Goal: Task Accomplishment & Management: Use online tool/utility

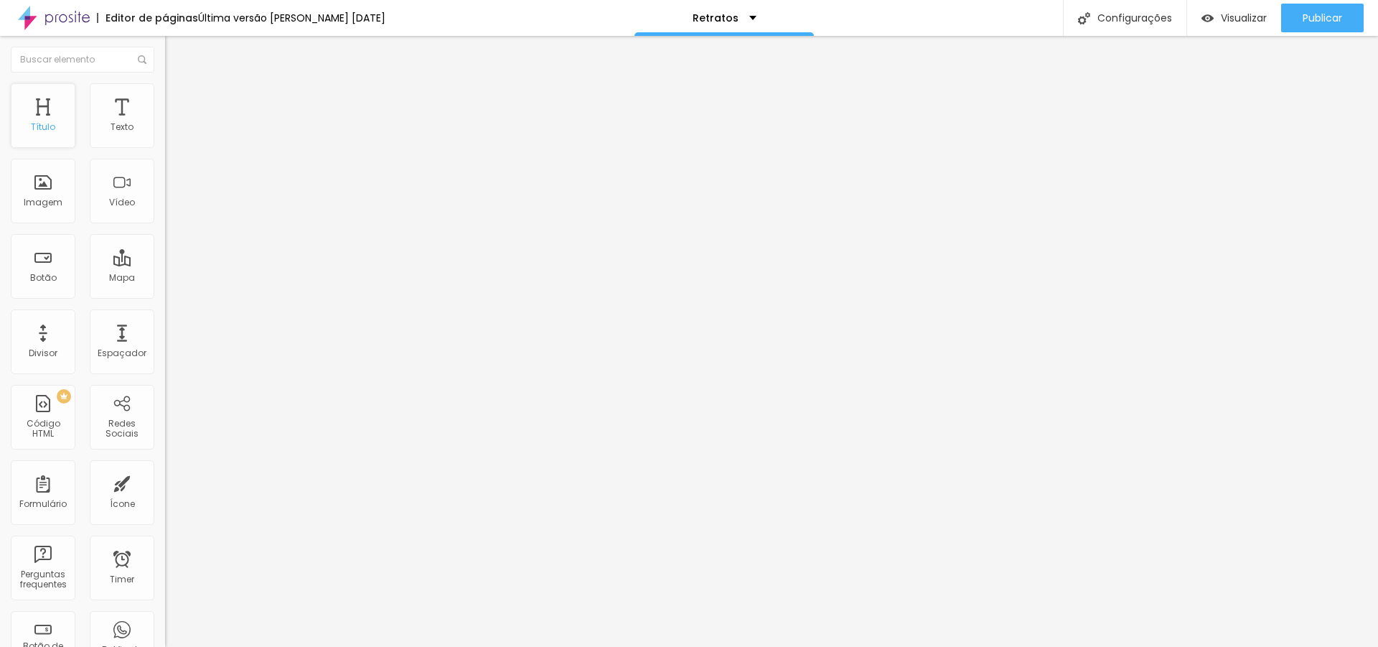
click at [46, 133] on div "Título" at bounding box center [43, 115] width 65 height 65
click at [178, 98] on span "Estilo" at bounding box center [189, 93] width 22 height 12
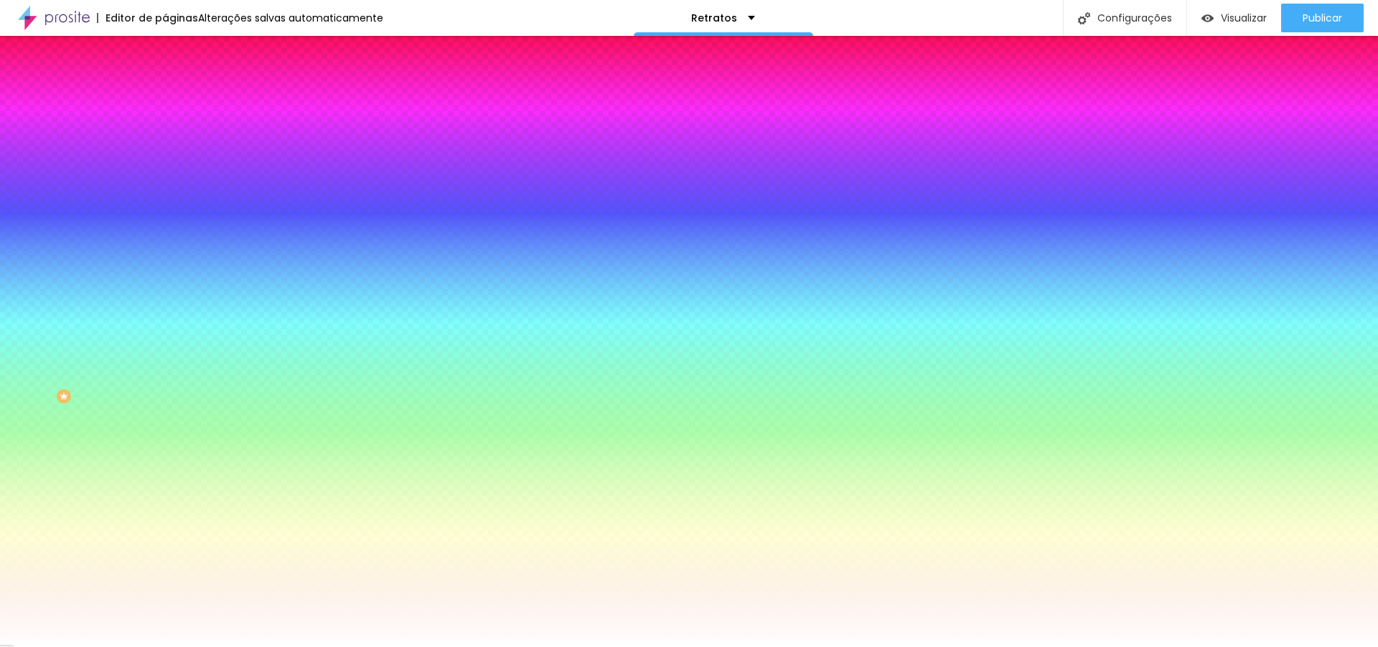
click at [165, 137] on div at bounding box center [247, 137] width 165 height 0
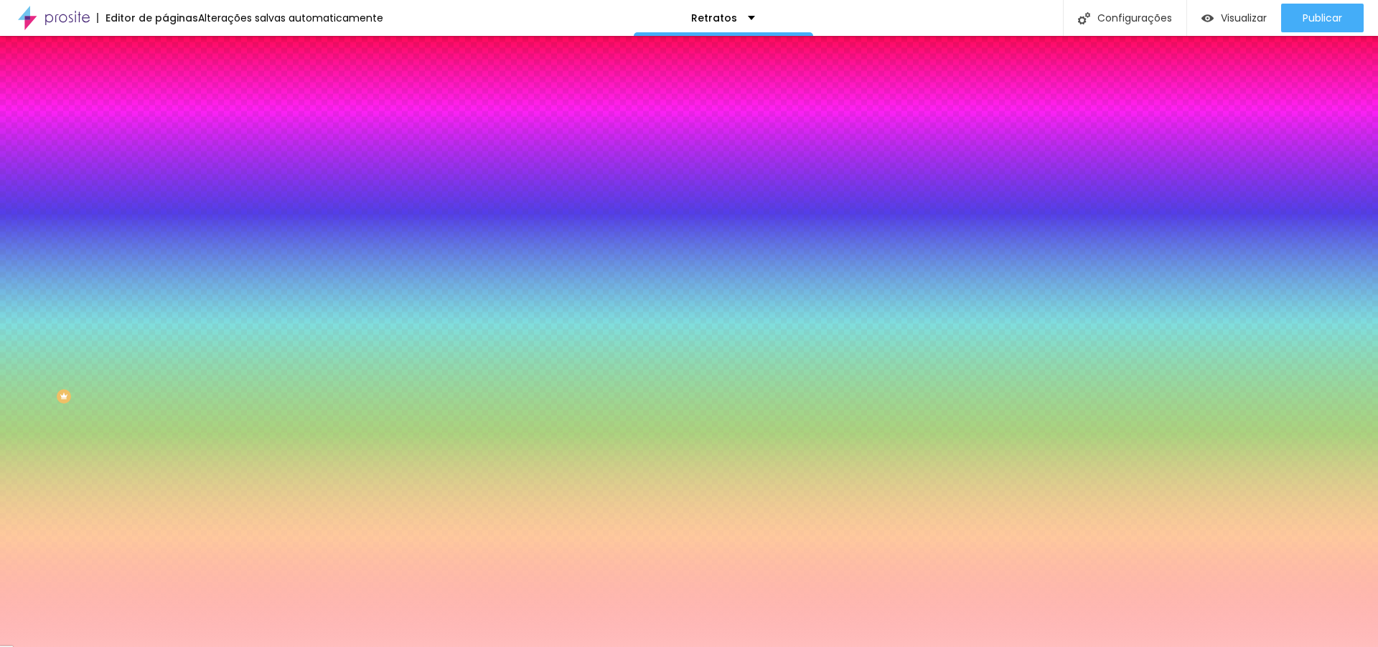
type input "#FFFFFF"
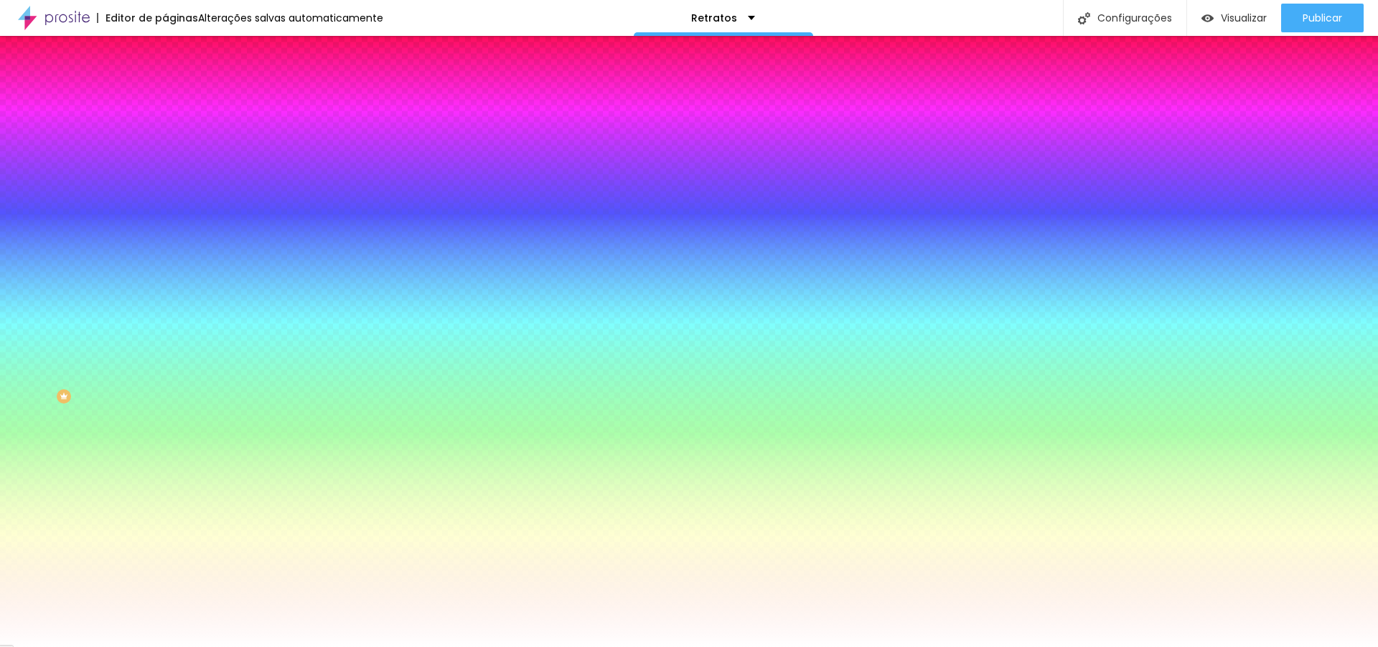
drag, startPoint x: 103, startPoint y: 193, endPoint x: 0, endPoint y: 149, distance: 111.6
click at [165, 149] on div "Cor de fundo Voltar ao padrão #FFFFFF 0 Borda arredondada" at bounding box center [247, 233] width 165 height 243
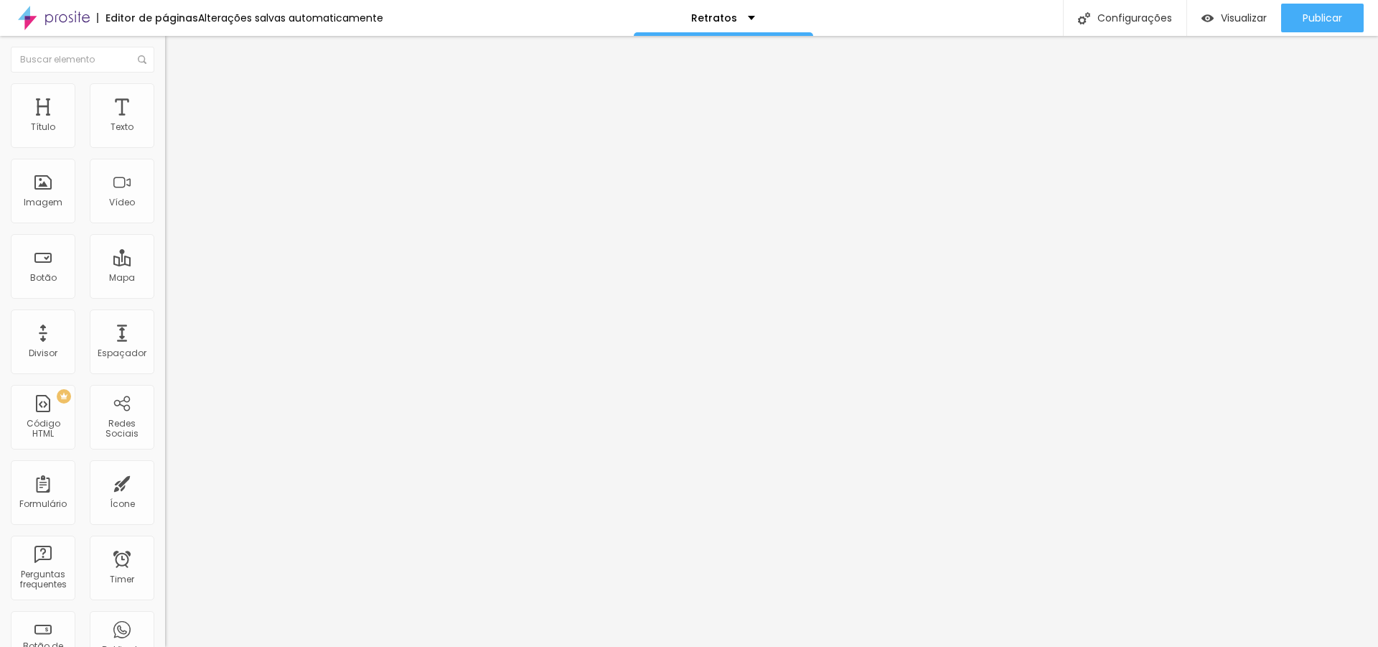
click at [165, 131] on span "Encaixotado" at bounding box center [193, 124] width 56 height 12
click at [165, 95] on li "Estilo" at bounding box center [247, 90] width 165 height 14
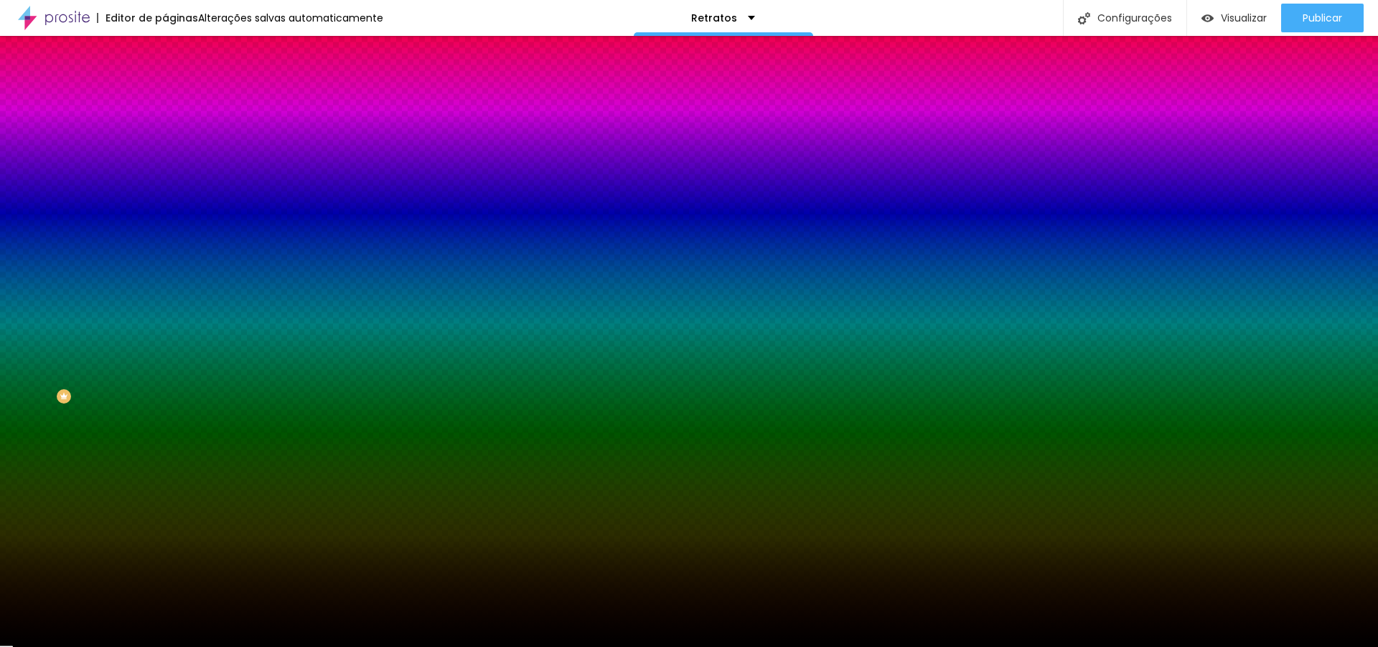
click at [165, 98] on li "Avançado" at bounding box center [247, 105] width 165 height 14
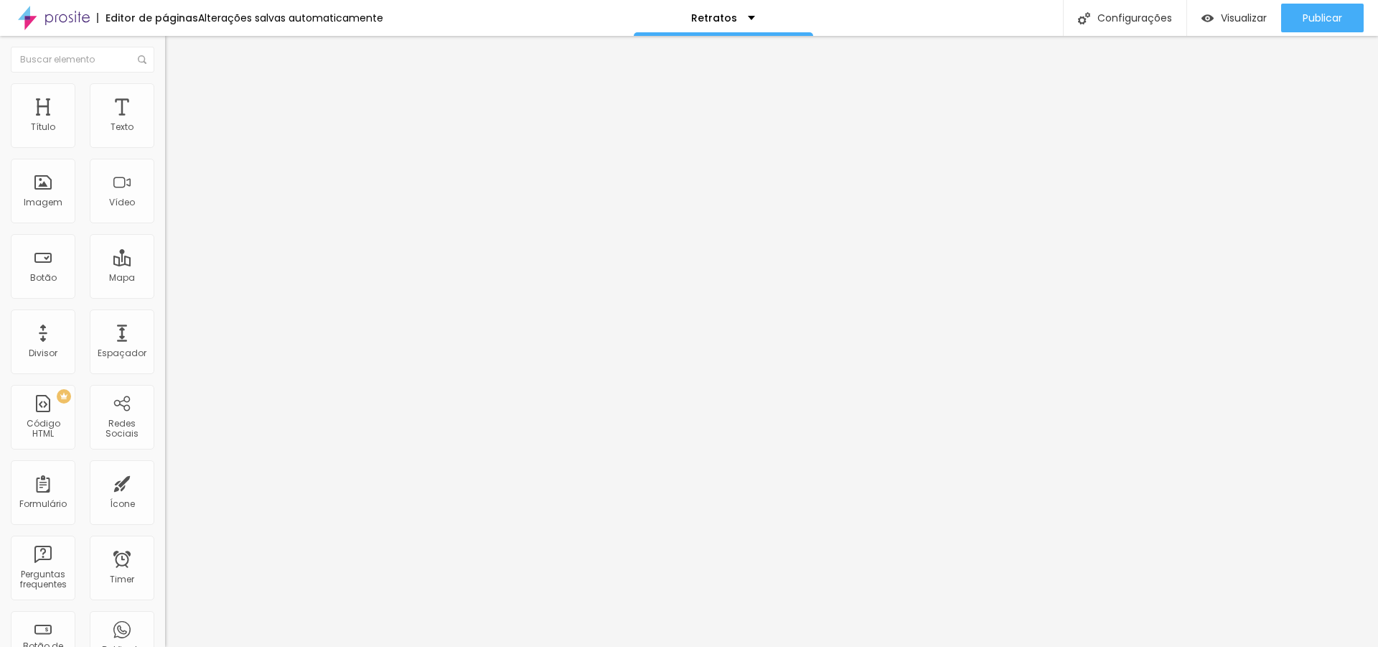
click at [165, 91] on li "Estilo" at bounding box center [247, 90] width 165 height 14
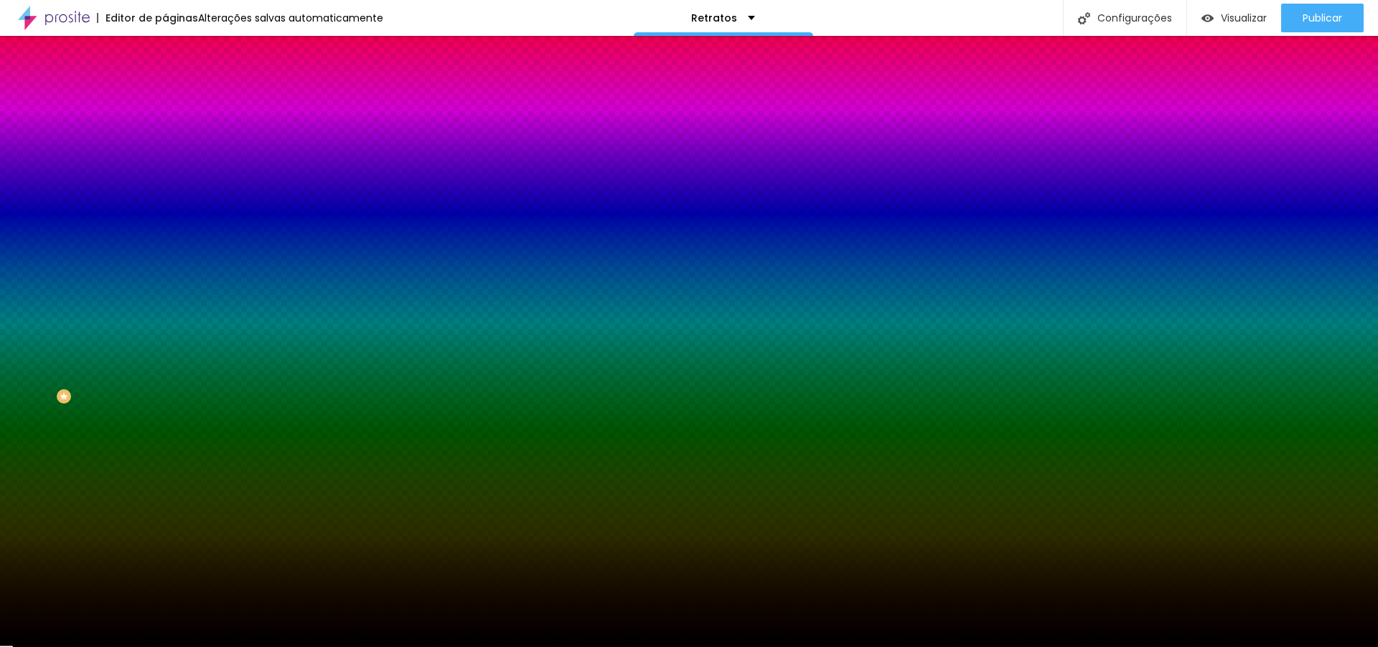
click at [165, 195] on div at bounding box center [247, 195] width 165 height 0
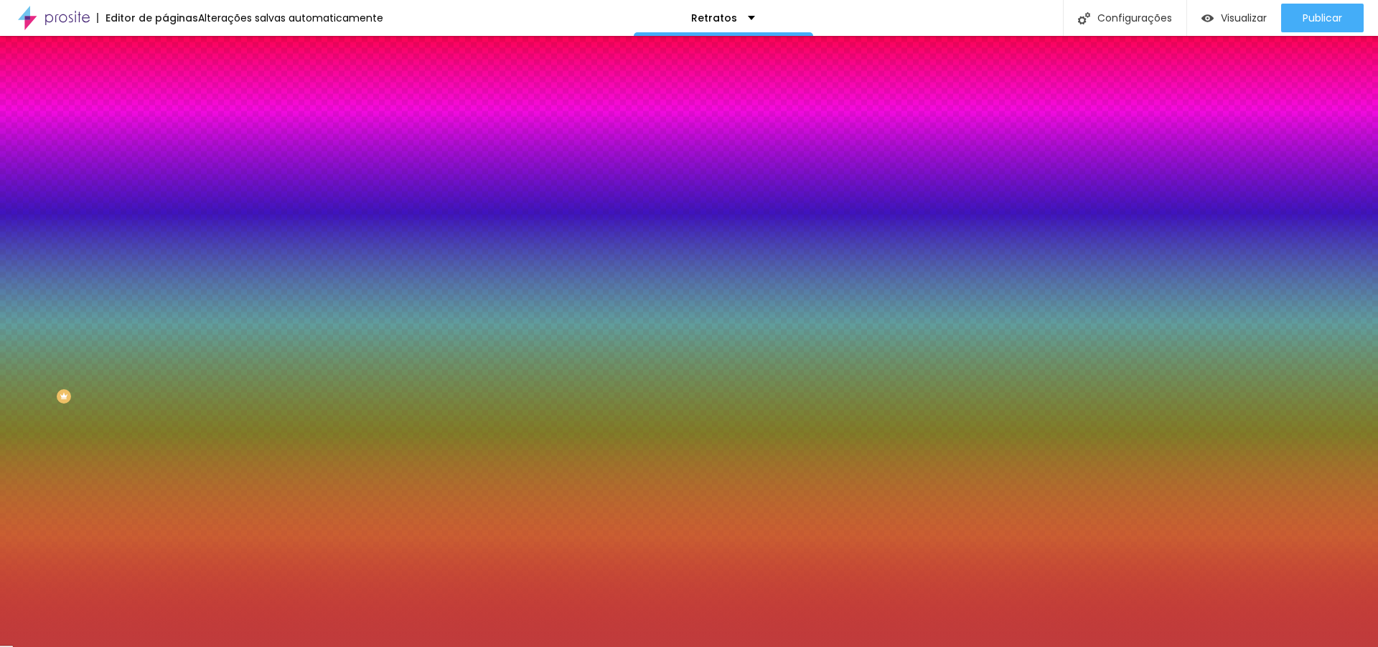
type input "#FFFFFF"
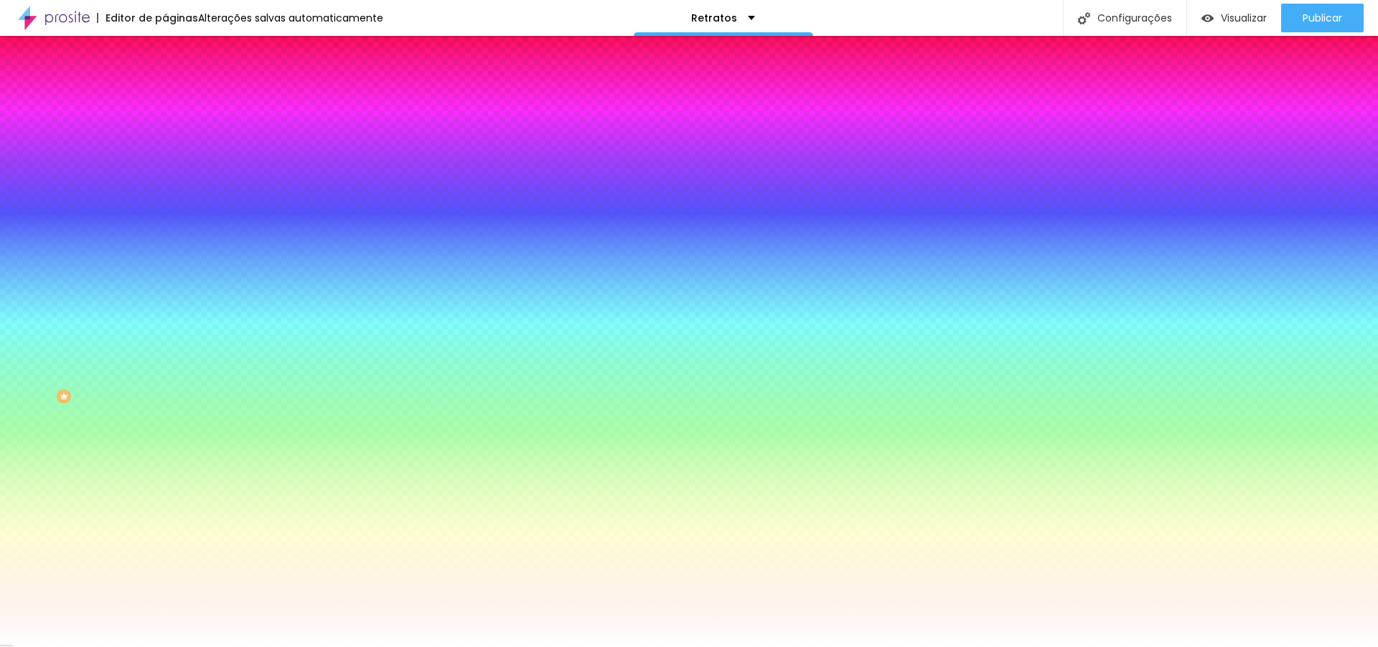
drag, startPoint x: 79, startPoint y: 304, endPoint x: 0, endPoint y: 251, distance: 94.7
click at [165, 251] on div "Imagem de fundo Adicionar imagem Efeito da Imagem Nenhum Nenhum Parallax Cor de…" at bounding box center [247, 205] width 165 height 186
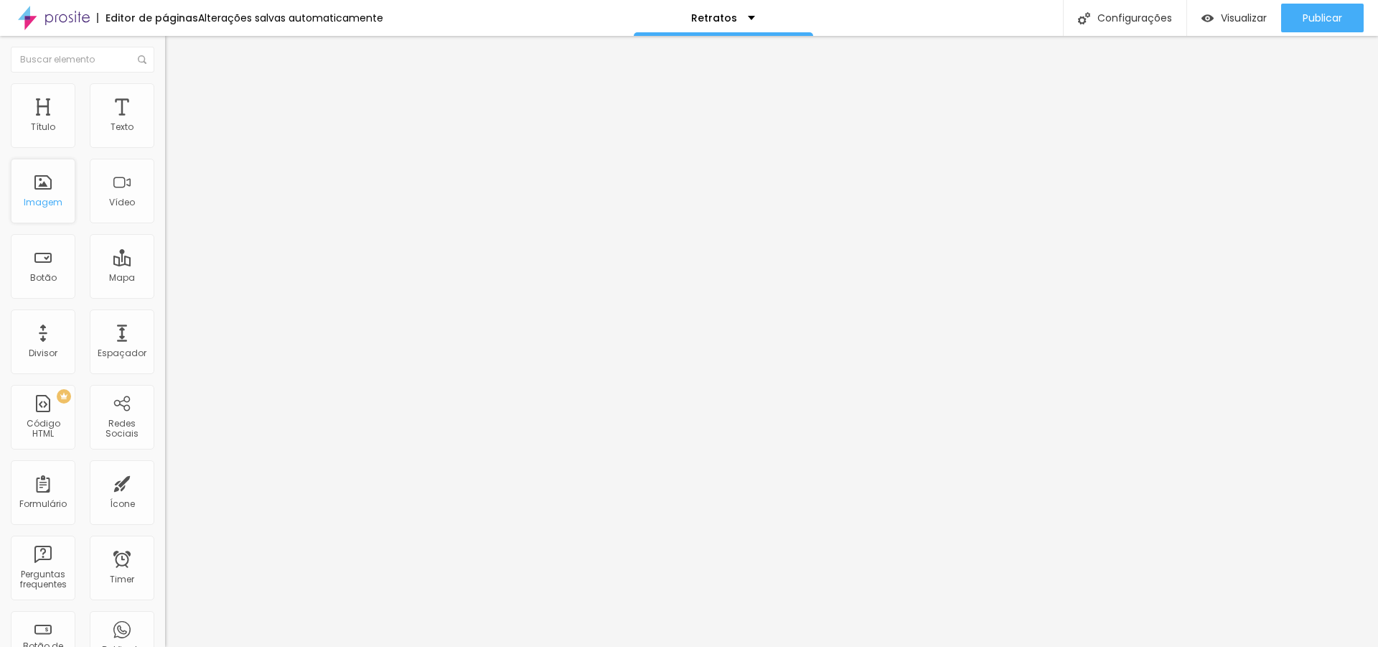
click at [60, 192] on div "Imagem" at bounding box center [43, 191] width 65 height 65
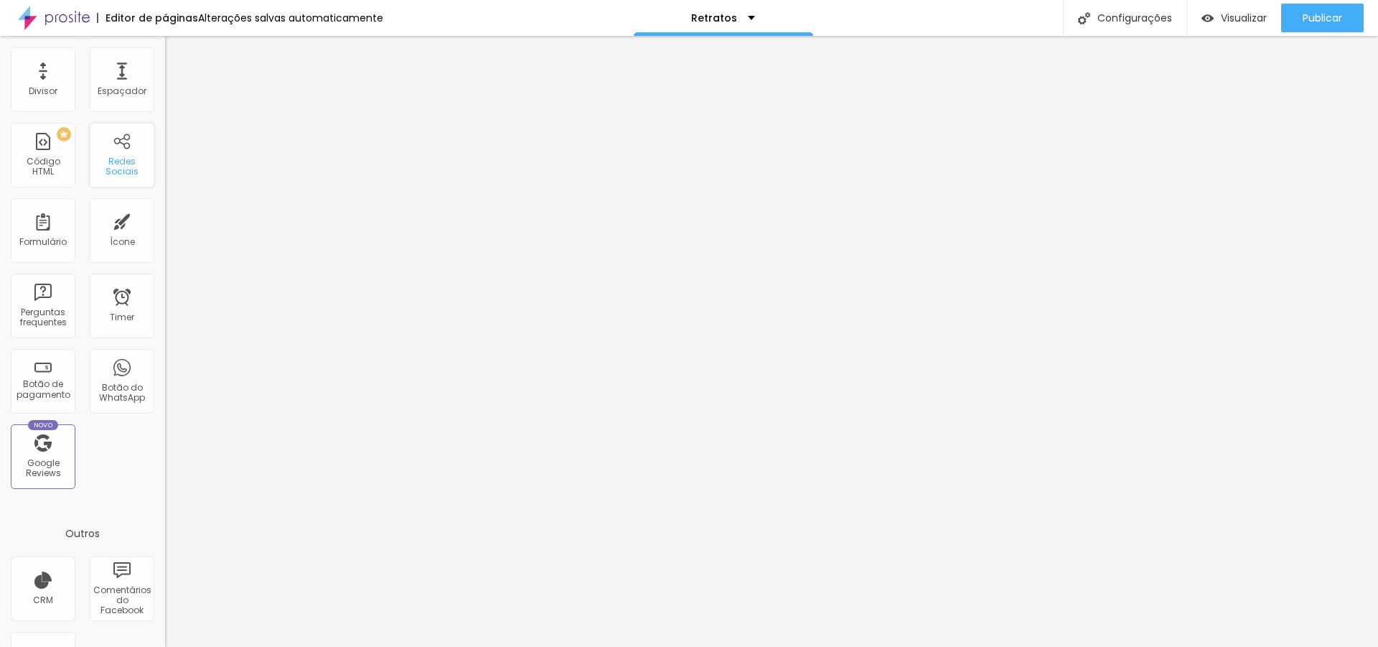
scroll to position [287, 0]
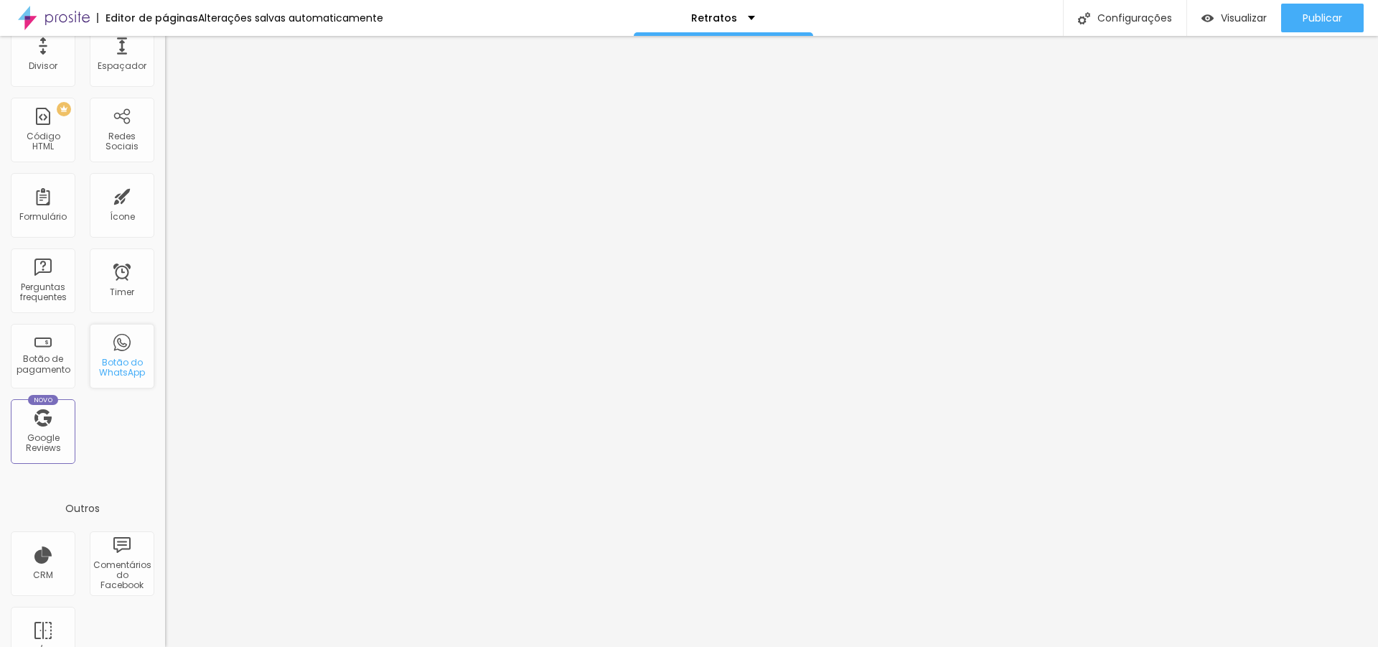
click at [126, 367] on div "Botão do WhatsApp" at bounding box center [121, 367] width 57 height 21
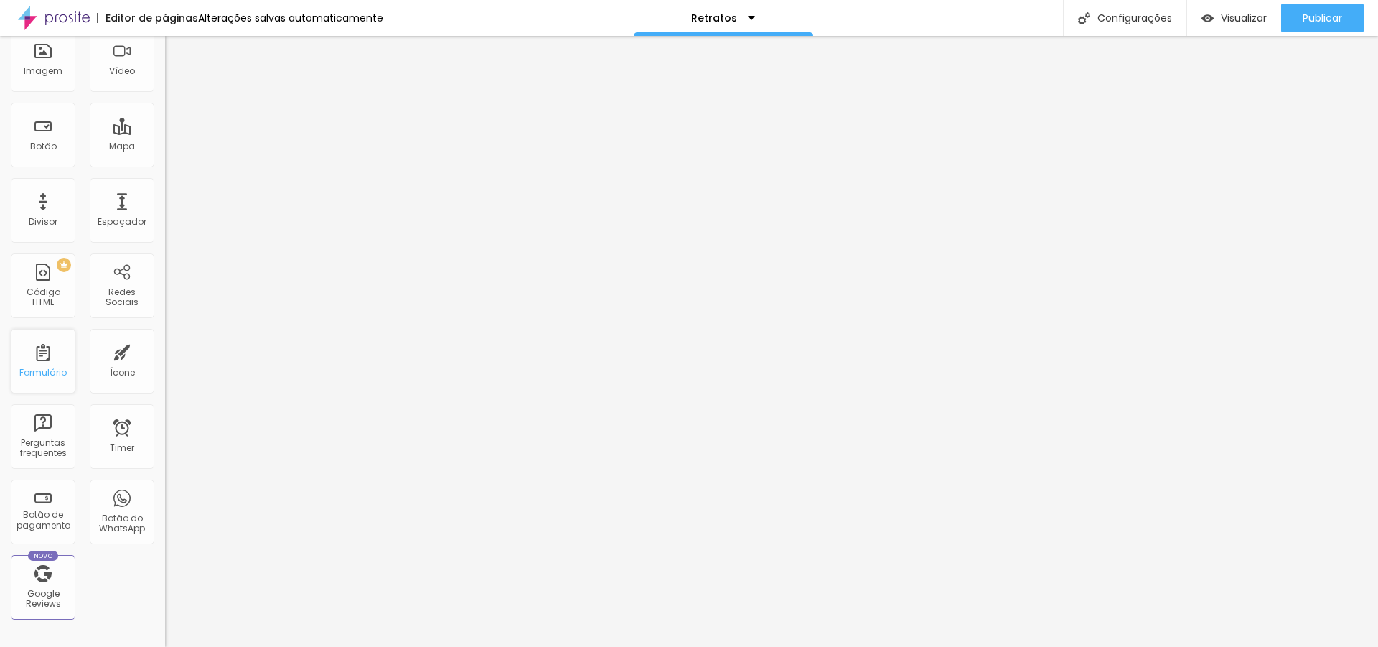
scroll to position [107, 0]
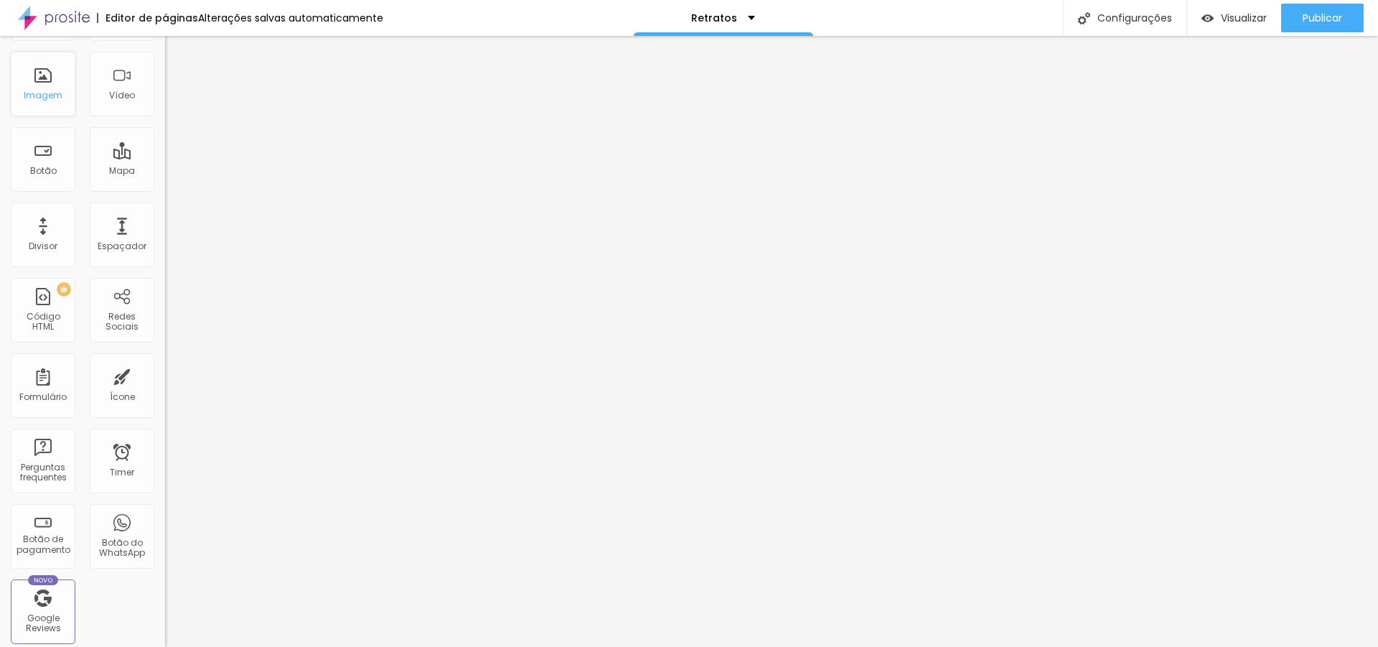
click at [55, 87] on div "Imagem" at bounding box center [43, 84] width 65 height 65
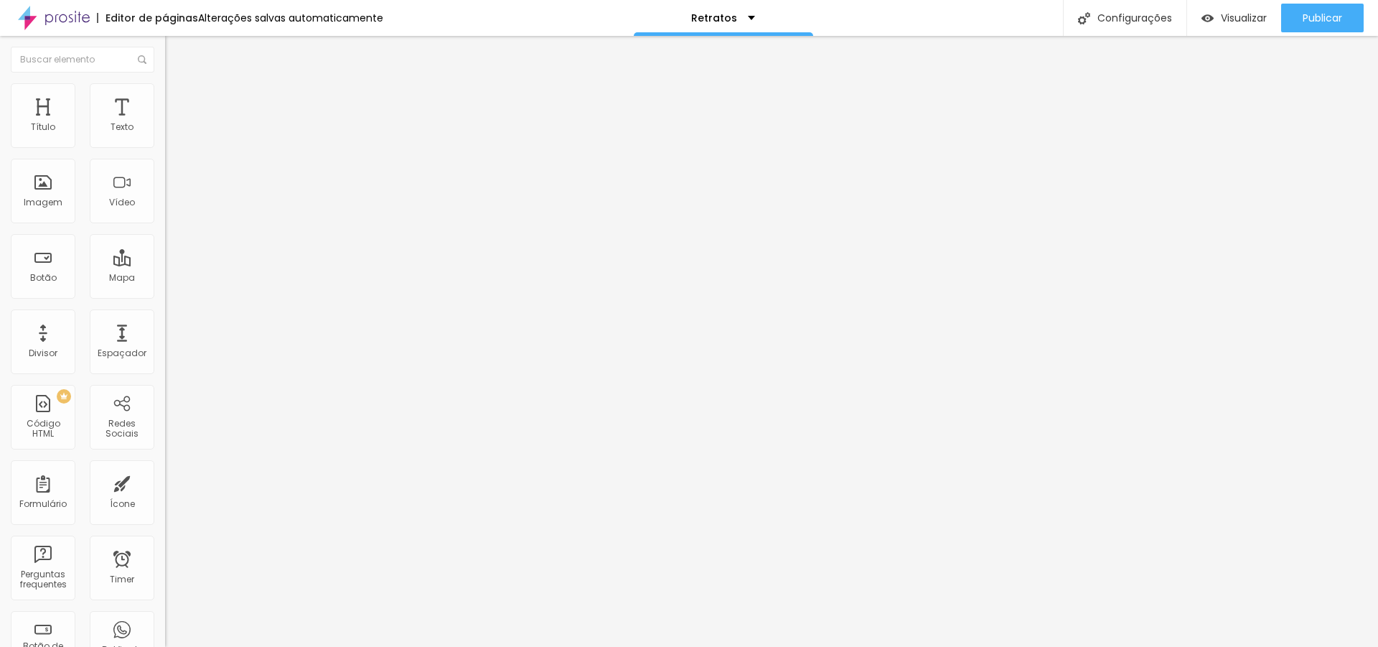
click at [248, 646] on div at bounding box center [689, 655] width 1378 height 0
click at [201, 646] on div "Subindo 0/1 arquivos" at bounding box center [689, 651] width 1378 height 9
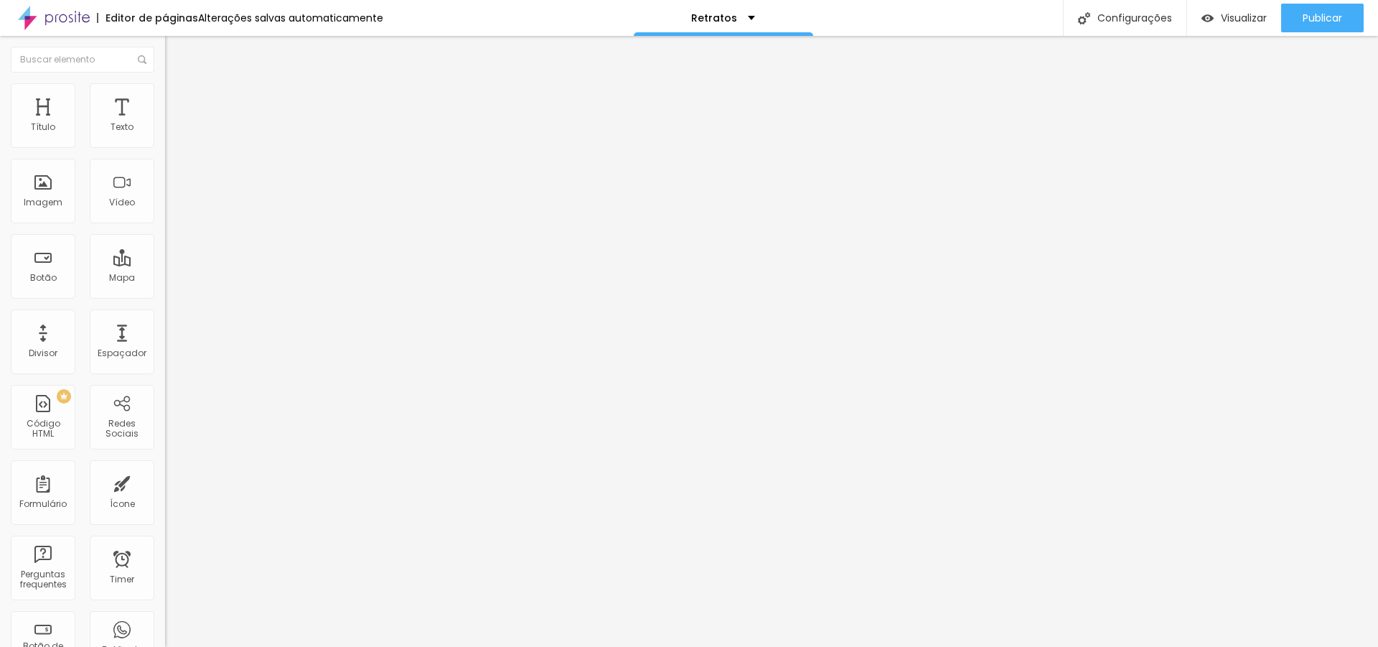
click at [243, 121] on img at bounding box center [247, 116] width 9 height 9
click at [197, 646] on div "Subindo 1/1 arquivos" at bounding box center [689, 651] width 1378 height 9
click at [148, 646] on div "Subindo 1/1 arquivos" at bounding box center [689, 651] width 1378 height 9
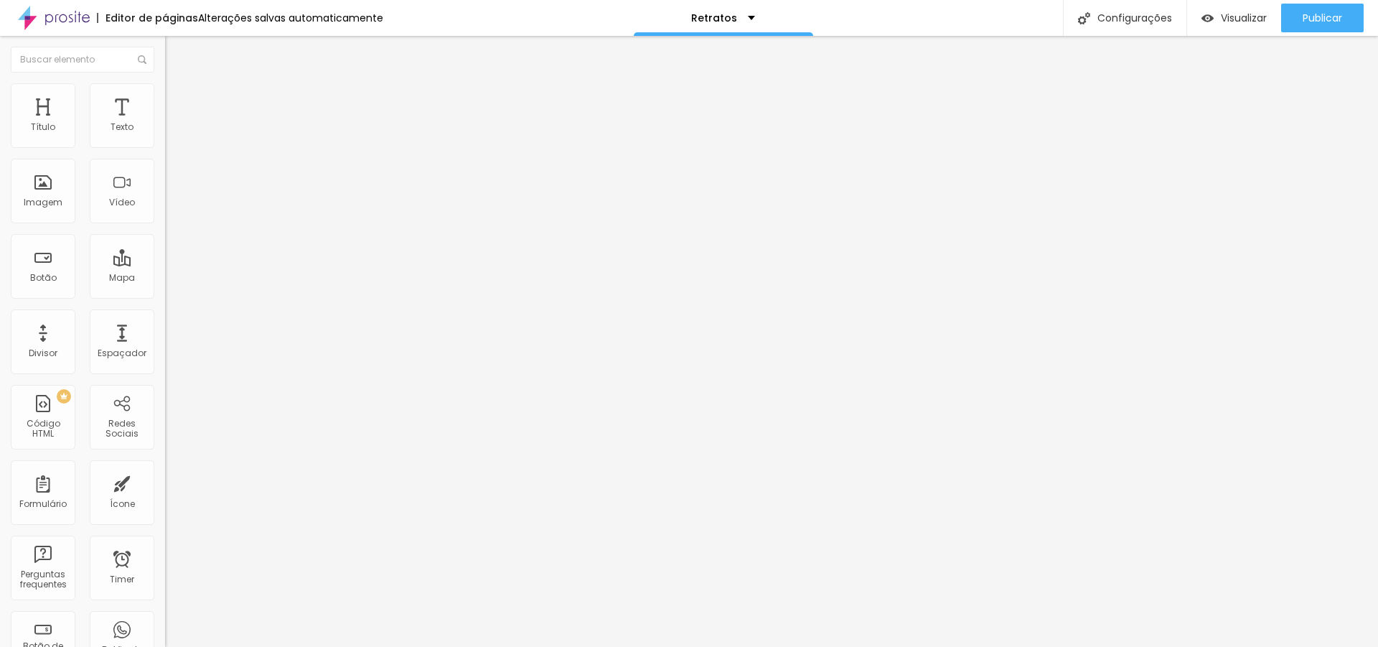
click at [137, 646] on div "Subindo 1/1 arquivos" at bounding box center [689, 651] width 1378 height 9
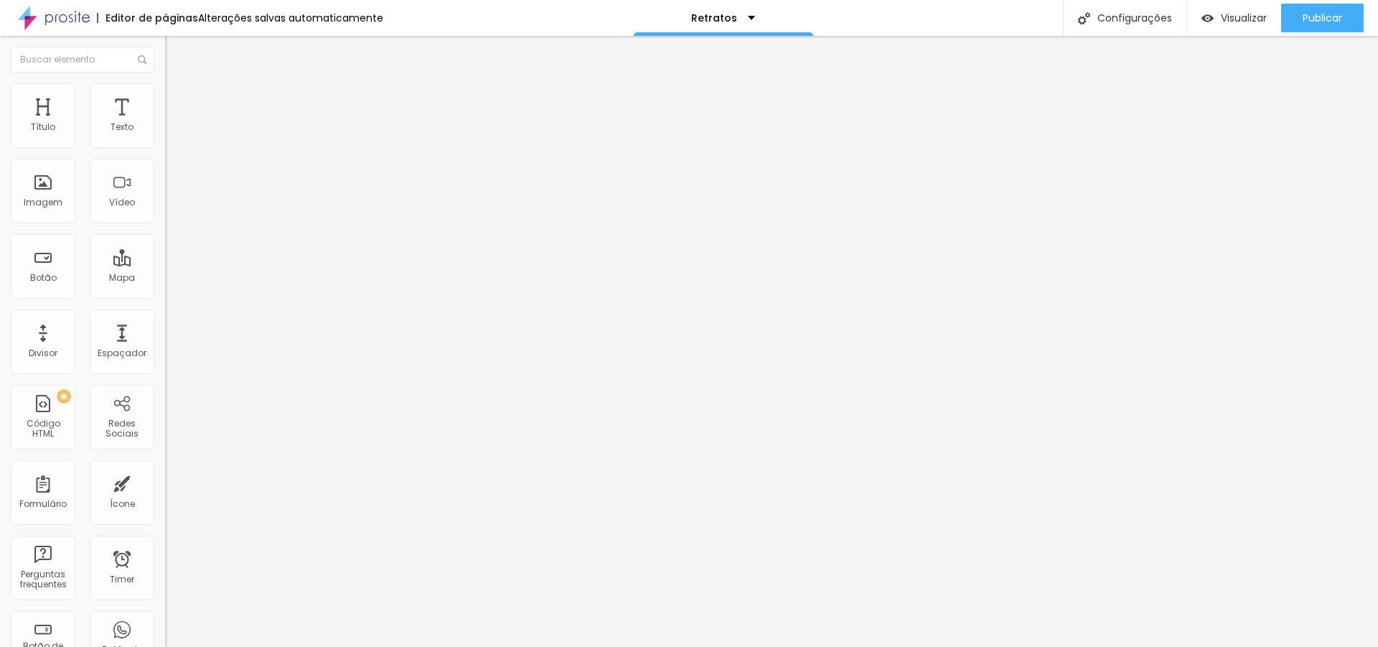
click at [118, 646] on div "Subindo 1/1 arquivos" at bounding box center [689, 651] width 1378 height 9
